Goal: Find specific page/section: Find specific page/section

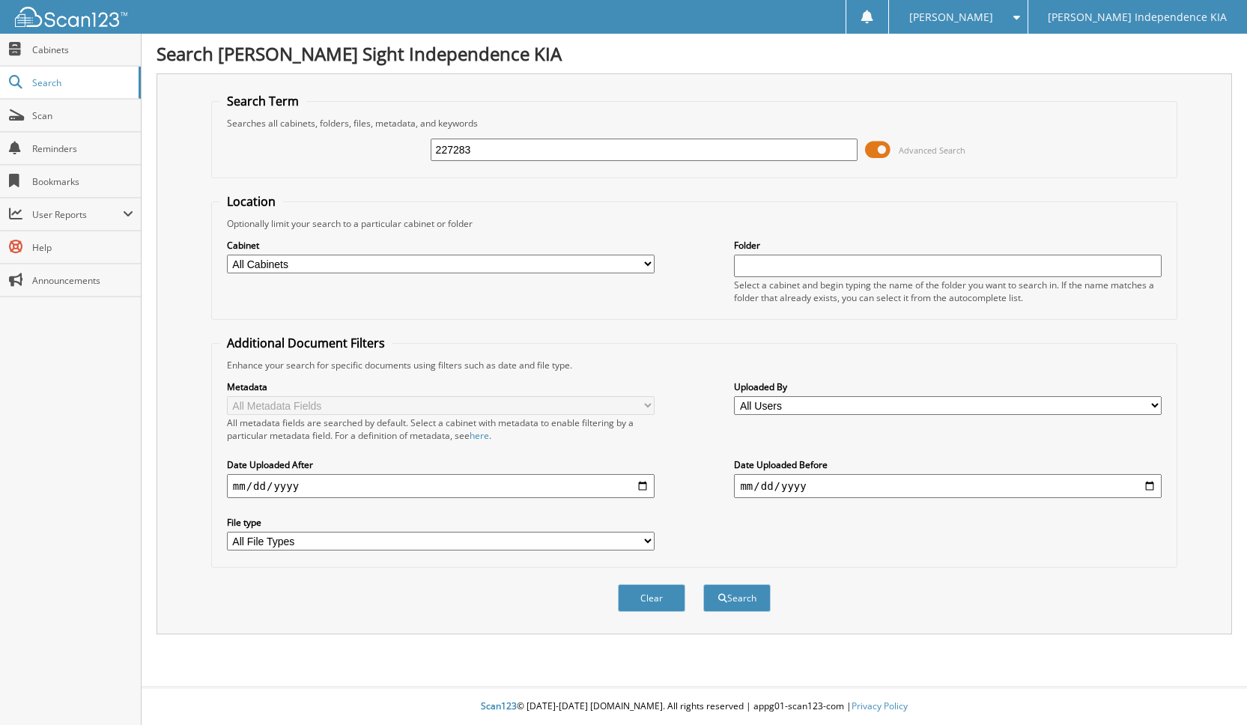
type input "227283"
click at [703, 584] on button "Search" at bounding box center [736, 598] width 67 height 28
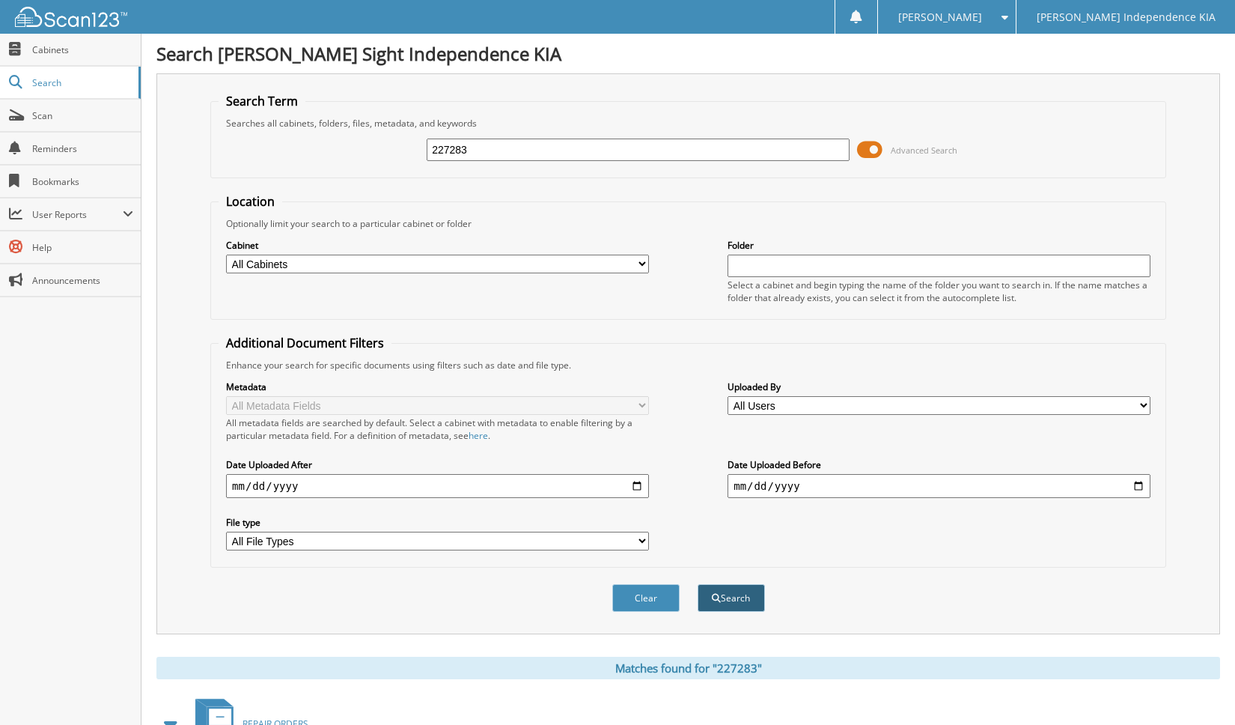
click at [728, 596] on button "Search" at bounding box center [731, 598] width 67 height 28
click at [879, 145] on span at bounding box center [869, 150] width 25 height 22
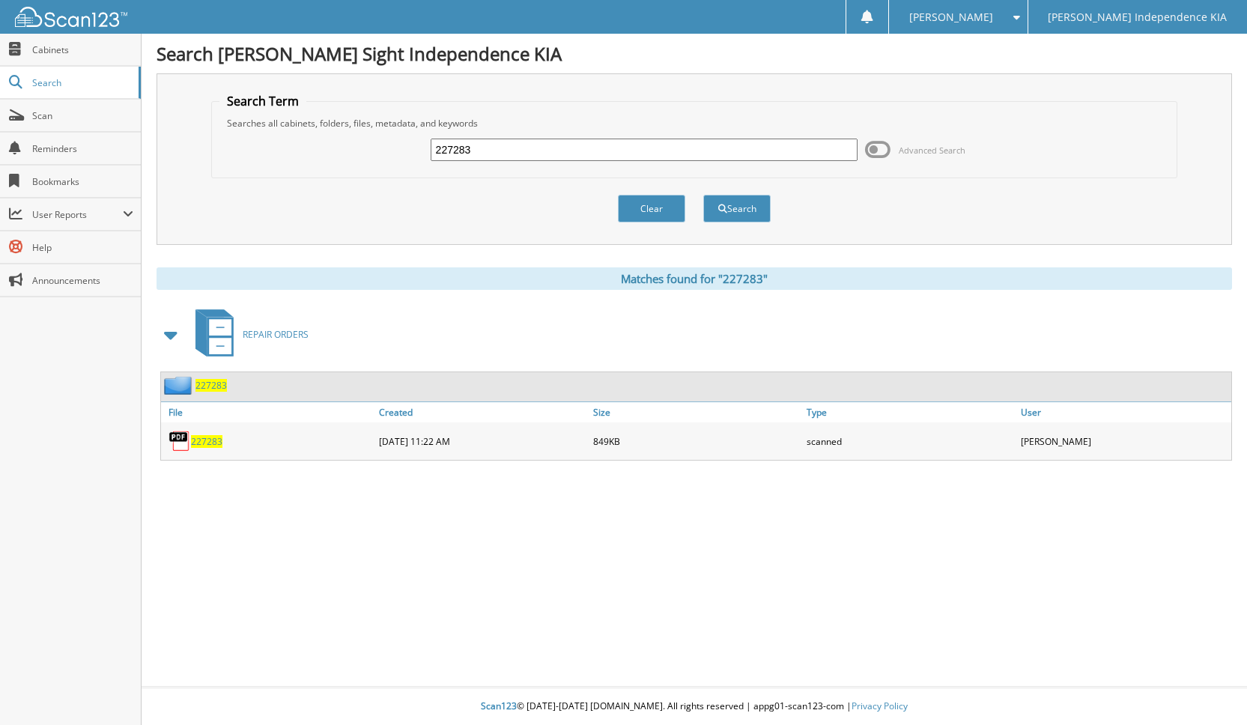
click at [189, 439] on img at bounding box center [179, 441] width 22 height 22
click at [204, 441] on span "227283" at bounding box center [206, 441] width 31 height 13
